Goal: Ask a question

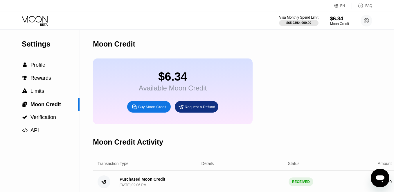
click at [31, 6] on div "EN Language Select an item Save FAQ" at bounding box center [197, 6] width 394 height 12
click at [33, 15] on div "Visa Monthly Spend Limit $65.03 / $4,000.00 $6.34 Moon Credit [EMAIL_ADDRESS][D…" at bounding box center [197, 20] width 394 height 17
click at [33, 17] on icon at bounding box center [35, 21] width 27 height 10
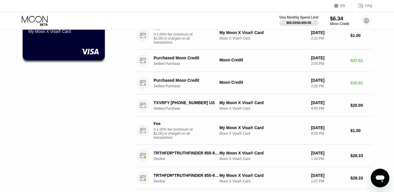
scroll to position [115, 0]
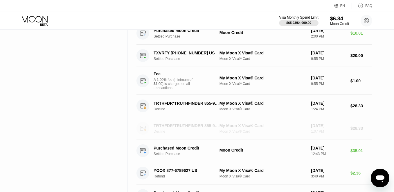
click at [277, 130] on div "Moon X Visa® Card" at bounding box center [263, 131] width 87 height 4
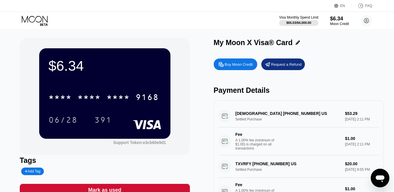
click at [225, 117] on div "[DEMOGRAPHIC_DATA] [PHONE_NUMBER] US Settled Purchase $53.29 [DATE] 2:11 PM Fee…" at bounding box center [298, 130] width 161 height 50
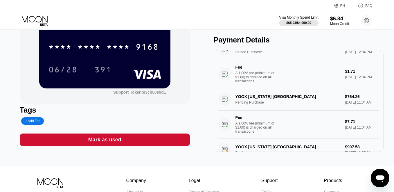
scroll to position [423, 0]
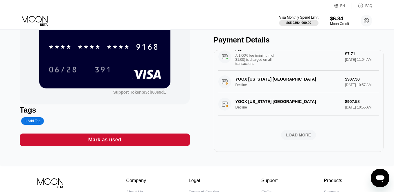
click at [299, 138] on div "LOAD MORE" at bounding box center [298, 135] width 35 height 10
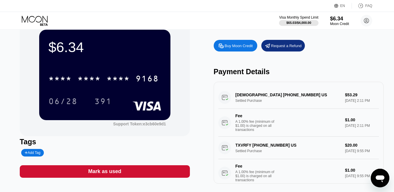
scroll to position [17, 0]
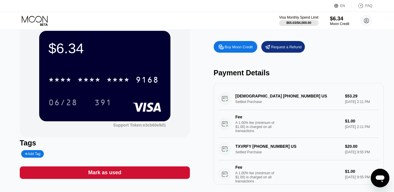
click at [336, 21] on div "$6.34" at bounding box center [339, 18] width 19 height 6
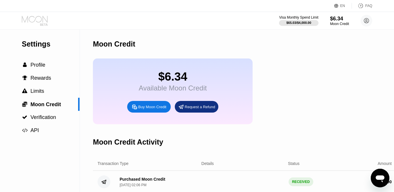
click at [30, 22] on icon at bounding box center [35, 21] width 27 height 10
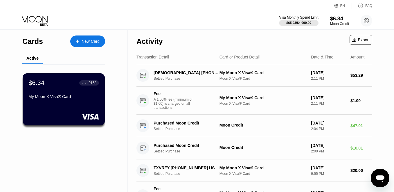
click at [23, 9] on div "EN Language Select an item Save FAQ" at bounding box center [197, 6] width 394 height 12
click at [365, 42] on div "Export" at bounding box center [360, 39] width 17 height 5
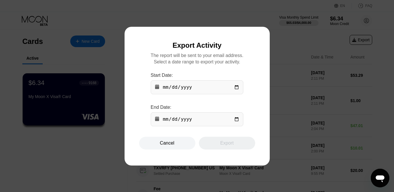
click at [212, 87] on input "date" at bounding box center [197, 87] width 93 height 14
click at [282, 37] on div at bounding box center [197, 96] width 394 height 192
click at [358, 35] on div at bounding box center [197, 96] width 394 height 192
click at [187, 143] on div "Cancel" at bounding box center [167, 143] width 56 height 13
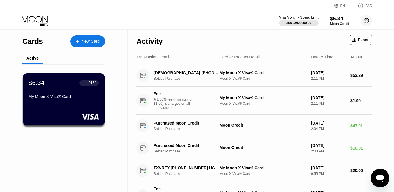
click at [365, 22] on icon at bounding box center [366, 20] width 5 height 5
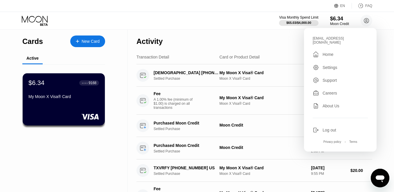
click at [289, 41] on div "Activity Export" at bounding box center [255, 40] width 236 height 20
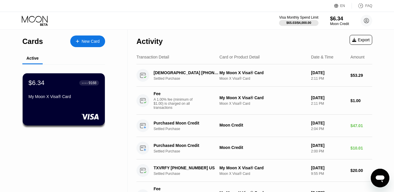
click at [378, 178] on icon "Open messaging window" at bounding box center [380, 178] width 9 height 7
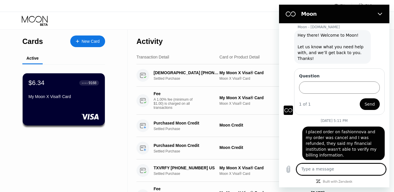
scroll to position [11, 0]
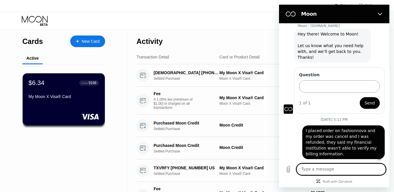
click at [342, 90] on input "Question" at bounding box center [339, 86] width 81 height 12
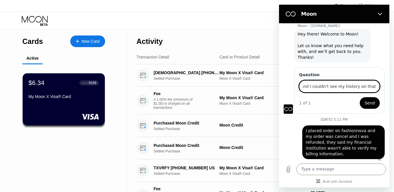
scroll to position [0, 54]
type input "I use my card for fedex and I couldn't see my history on that on here"
click at [376, 102] on button "Send" at bounding box center [370, 103] width 20 height 12
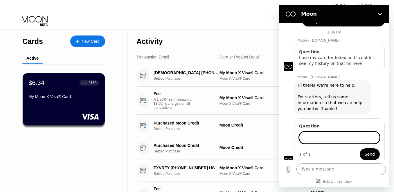
scroll to position [92, 0]
click at [339, 132] on input "Question" at bounding box center [339, 138] width 81 height 12
click at [336, 134] on input "Question" at bounding box center [339, 138] width 81 height 12
click at [343, 132] on input "Question" at bounding box center [339, 138] width 81 height 12
type input "O"
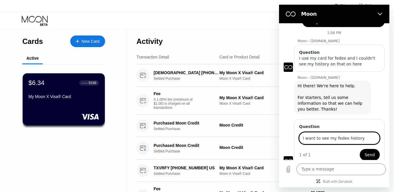
type input "I want to see my fedex history"
click at [360, 149] on button "Send" at bounding box center [370, 155] width 20 height 12
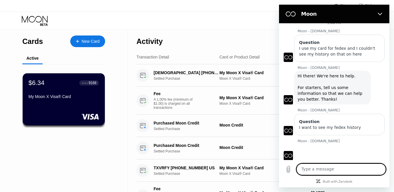
scroll to position [103, 0]
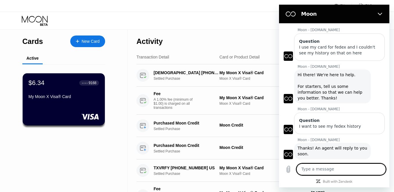
click at [344, 164] on textarea at bounding box center [341, 169] width 89 height 12
click at [320, 169] on textarea at bounding box center [341, 169] width 89 height 12
click at [330, 169] on textarea at bounding box center [341, 169] width 89 height 12
click at [316, 169] on textarea at bounding box center [341, 169] width 89 height 12
type textarea "hi"
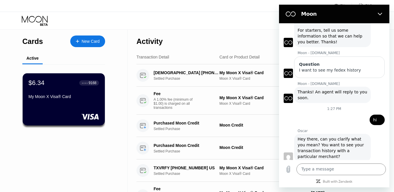
scroll to position [162, 0]
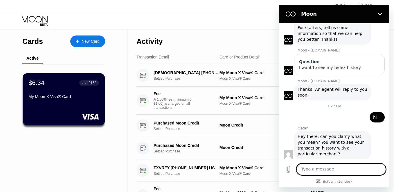
click at [337, 171] on textarea at bounding box center [341, 169] width 89 height 12
type textarea "YES"
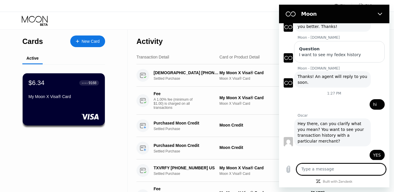
scroll to position [176, 0]
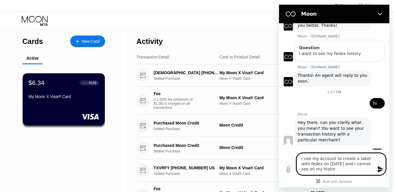
type textarea "I use my account to create a label with fedex on [DATE] and I cannot see on my …"
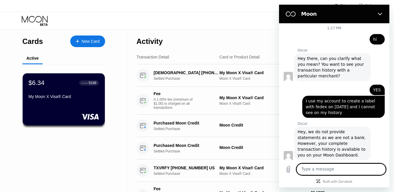
scroll to position [241, 0]
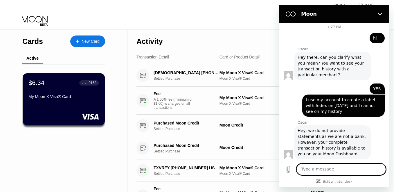
click at [335, 171] on textarea at bounding box center [341, 169] width 89 height 12
type textarea "I couldn"
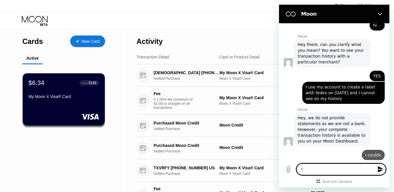
scroll to position [255, 0]
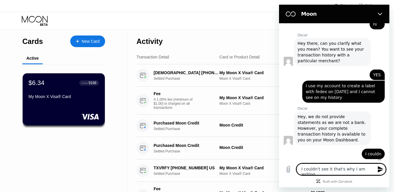
type textarea "I couldn't see it that's why I am writing"
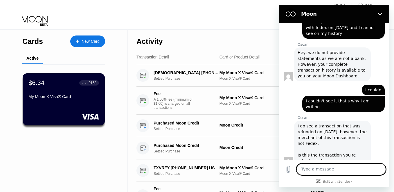
scroll to position [320, 0]
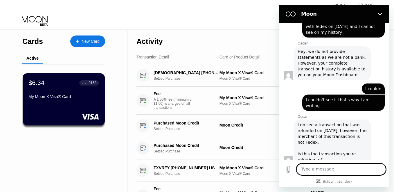
click at [324, 164] on textarea at bounding box center [341, 169] width 89 height 12
type textarea "NO, I create a label with fedex and I couldn't see it, I am suprise"
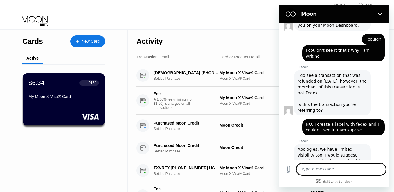
scroll to position [370, 0]
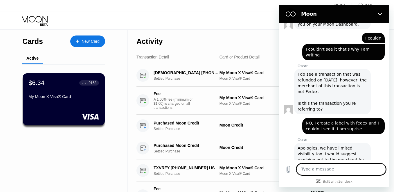
click at [330, 167] on textarea at bounding box center [341, 169] width 89 height 12
type textarea "ok"
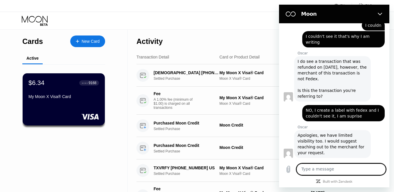
scroll to position [384, 0]
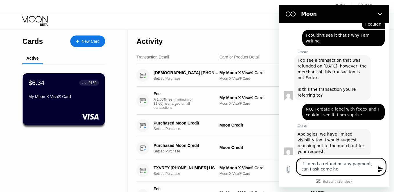
click at [331, 167] on textarea "If I need a refund on any payment, can I ask come h" at bounding box center [341, 166] width 89 height 17
type textarea "If I need a refund on any payment, can I ask come here to ask?"
click at [380, 170] on icon "Send message" at bounding box center [381, 169] width 6 height 6
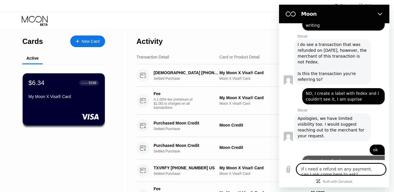
scroll to position [401, 0]
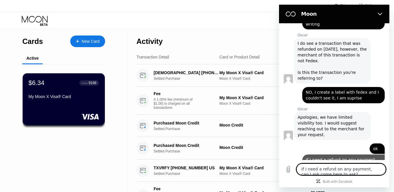
click at [338, 161] on div "Type a message If I need a refund on any payment, can I ask come here to ask? x" at bounding box center [334, 169] width 110 height 19
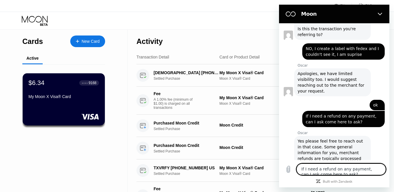
scroll to position [461, 0]
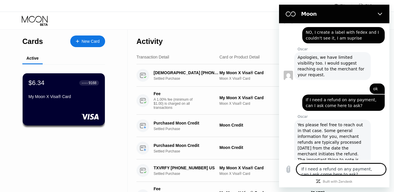
click at [333, 167] on textarea "If I need a refund on any payment, can I ask come here to ask?" at bounding box center [341, 169] width 89 height 12
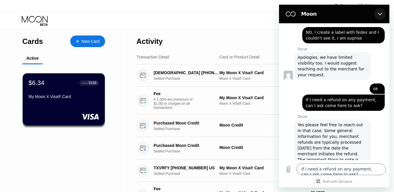
click at [383, 9] on button "Close" at bounding box center [380, 14] width 12 height 12
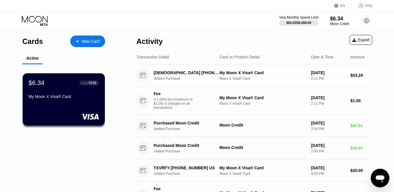
click at [338, 18] on div "$6.34" at bounding box center [339, 19] width 19 height 6
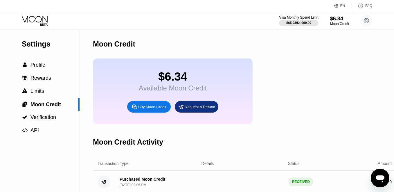
click at [35, 16] on icon at bounding box center [35, 21] width 27 height 10
